Goal: Ask a question

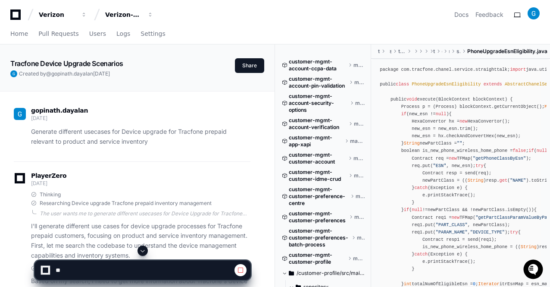
click at [143, 253] on span at bounding box center [142, 250] width 7 height 7
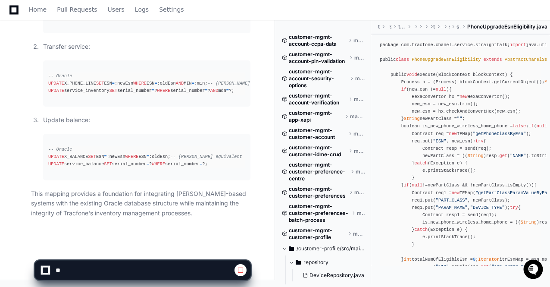
click at [143, 253] on app-app-chat-input at bounding box center [142, 262] width 216 height 34
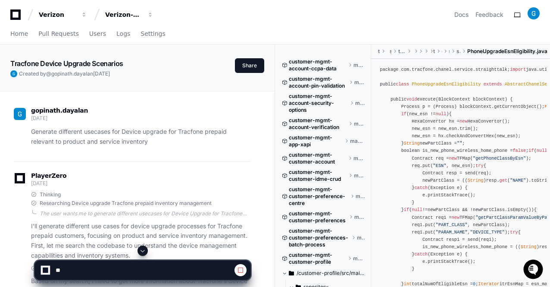
click at [144, 253] on span at bounding box center [142, 250] width 7 height 7
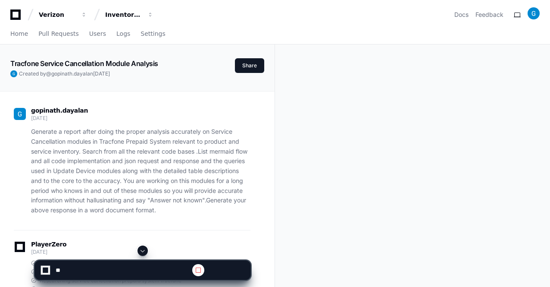
click at [142, 251] on span at bounding box center [142, 250] width 7 height 7
click at [144, 252] on span at bounding box center [142, 250] width 7 height 7
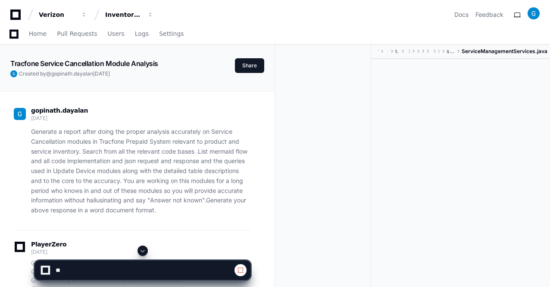
scroll to position [4728, 0]
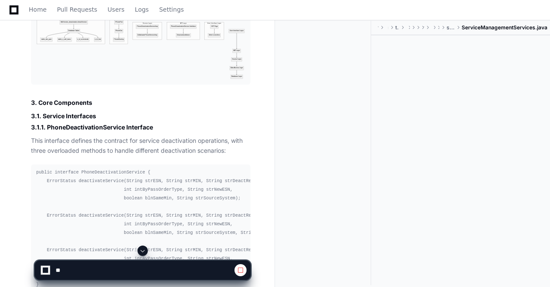
click at [143, 252] on span at bounding box center [142, 250] width 7 height 7
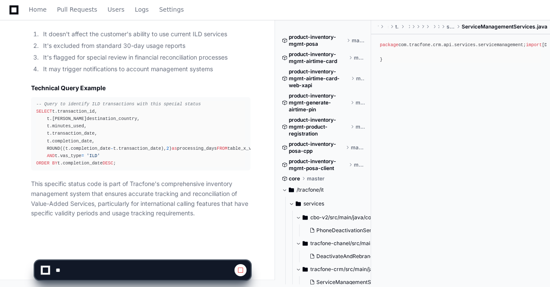
scroll to position [0, 0]
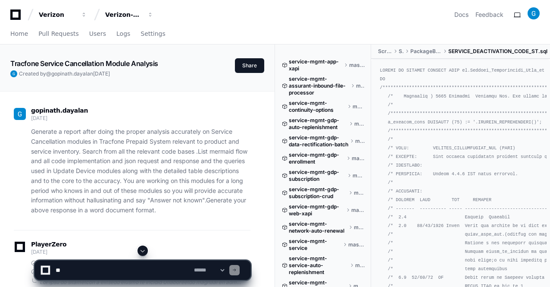
click at [143, 251] on span at bounding box center [142, 250] width 7 height 7
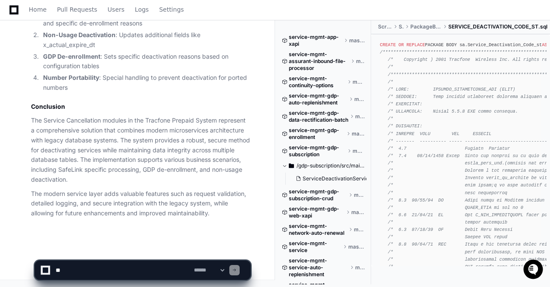
click at [143, 251] on app-app-chat-input "**********" at bounding box center [142, 262] width 216 height 34
click at [150, 213] on p "The modern service layer adds valuable features such as request validation, det…" at bounding box center [140, 203] width 219 height 29
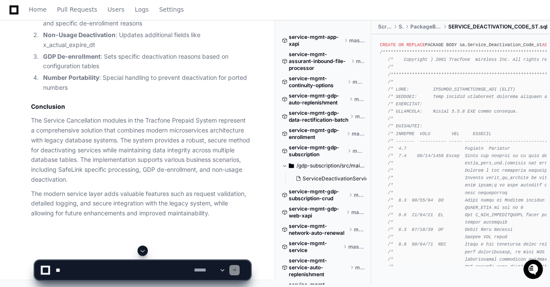
scroll to position [3119, 0]
